Goal: Transaction & Acquisition: Book appointment/travel/reservation

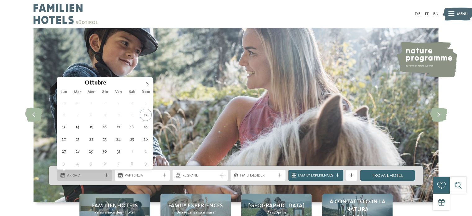
click at [105, 177] on div "Arrivo" at bounding box center [84, 174] width 55 height 11
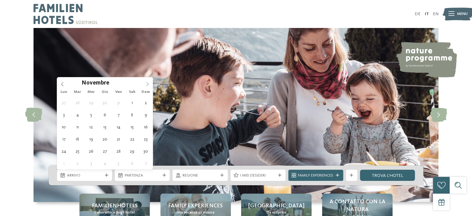
click at [147, 85] on icon at bounding box center [147, 84] width 4 height 4
type div "[DATE]"
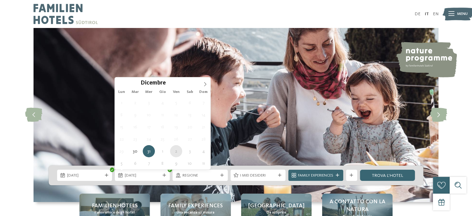
type div "[DATE]"
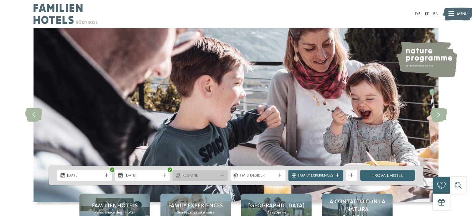
click at [200, 177] on span "Regione" at bounding box center [199, 175] width 35 height 6
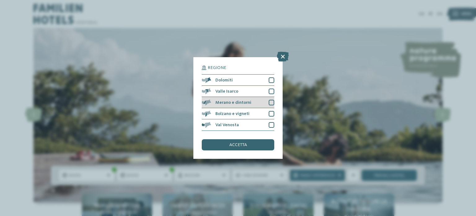
click at [270, 102] on div at bounding box center [272, 103] width 6 height 6
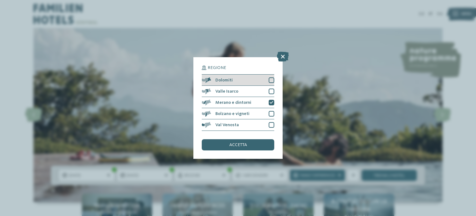
click at [270, 80] on div at bounding box center [272, 80] width 6 height 6
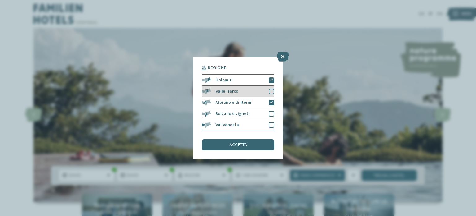
click at [271, 86] on div "Valle Isarco" at bounding box center [238, 91] width 73 height 11
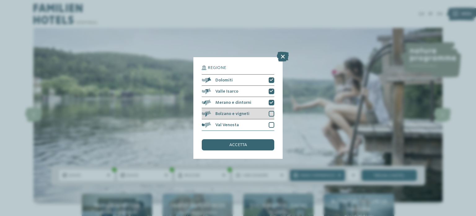
click at [273, 110] on div "Bolzano e vigneti" at bounding box center [238, 113] width 73 height 11
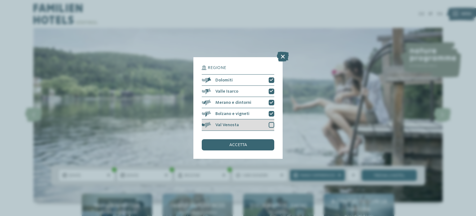
click at [271, 126] on div at bounding box center [272, 125] width 6 height 6
click at [248, 142] on div "accetta" at bounding box center [238, 144] width 73 height 11
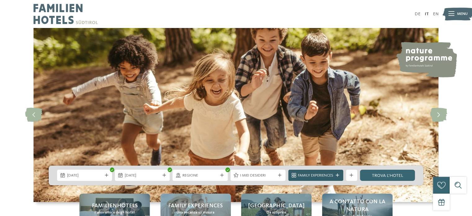
click at [301, 173] on span "Family Experiences" at bounding box center [315, 175] width 35 height 6
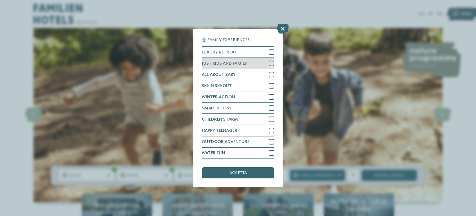
click at [269, 63] on div at bounding box center [272, 63] width 6 height 6
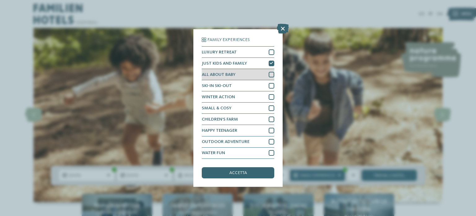
click at [269, 73] on div at bounding box center [272, 75] width 6 height 6
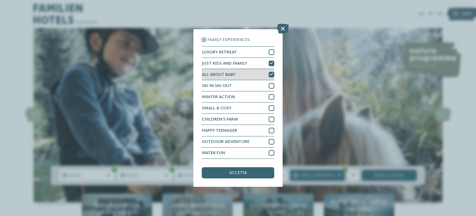
click at [269, 73] on div at bounding box center [272, 75] width 6 height 6
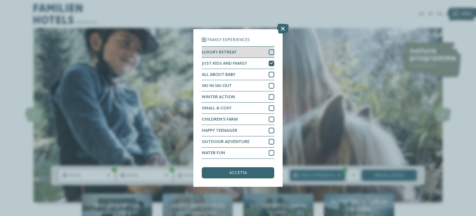
click at [274, 54] on div at bounding box center [272, 52] width 6 height 6
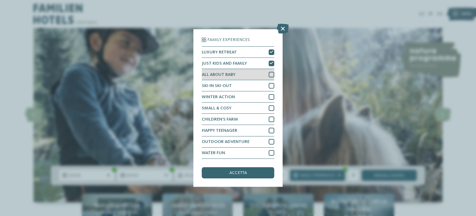
click at [272, 71] on div "ALL ABOUT BABY" at bounding box center [238, 74] width 73 height 11
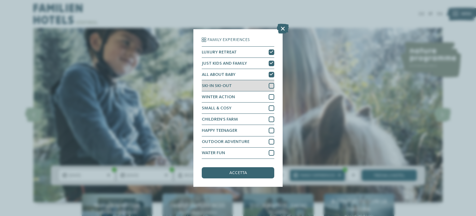
click at [272, 81] on div "SKI-IN SKI-OUT" at bounding box center [238, 85] width 73 height 11
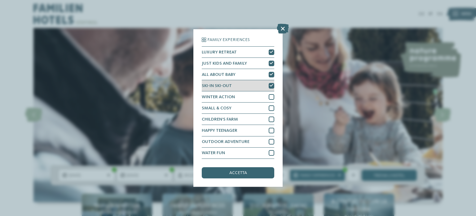
click at [273, 84] on icon at bounding box center [272, 85] width 4 height 3
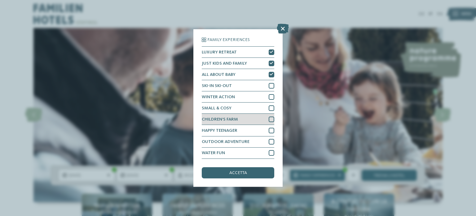
click at [271, 119] on div at bounding box center [272, 119] width 6 height 6
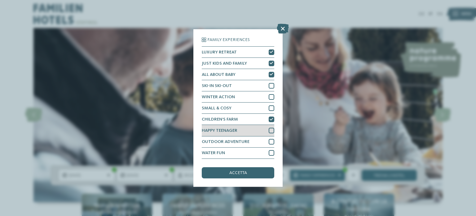
click at [271, 131] on div at bounding box center [272, 130] width 6 height 6
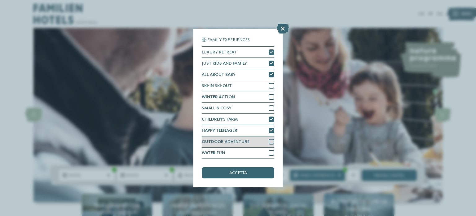
click at [271, 143] on div at bounding box center [272, 142] width 6 height 6
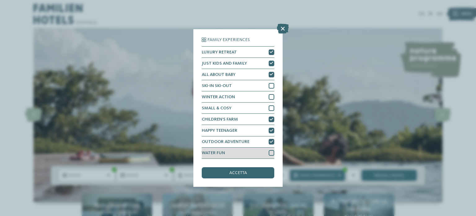
click at [270, 150] on div at bounding box center [272, 153] width 6 height 6
click at [251, 168] on div "accetta" at bounding box center [238, 172] width 73 height 11
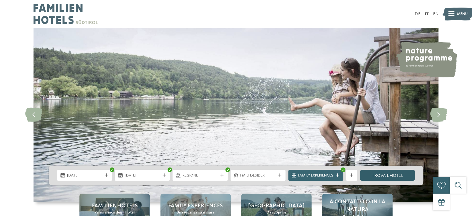
click at [385, 176] on link "trova l’hotel" at bounding box center [387, 174] width 55 height 11
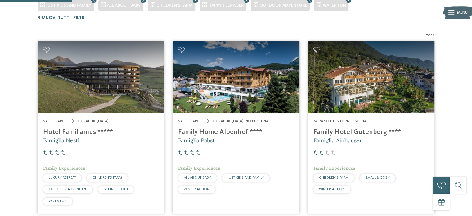
scroll to position [194, 0]
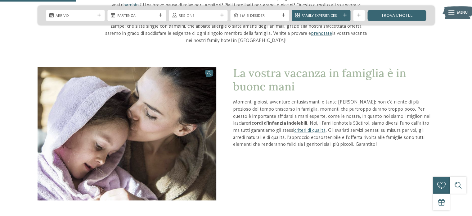
scroll to position [270, 0]
